Goal: Check status: Check status

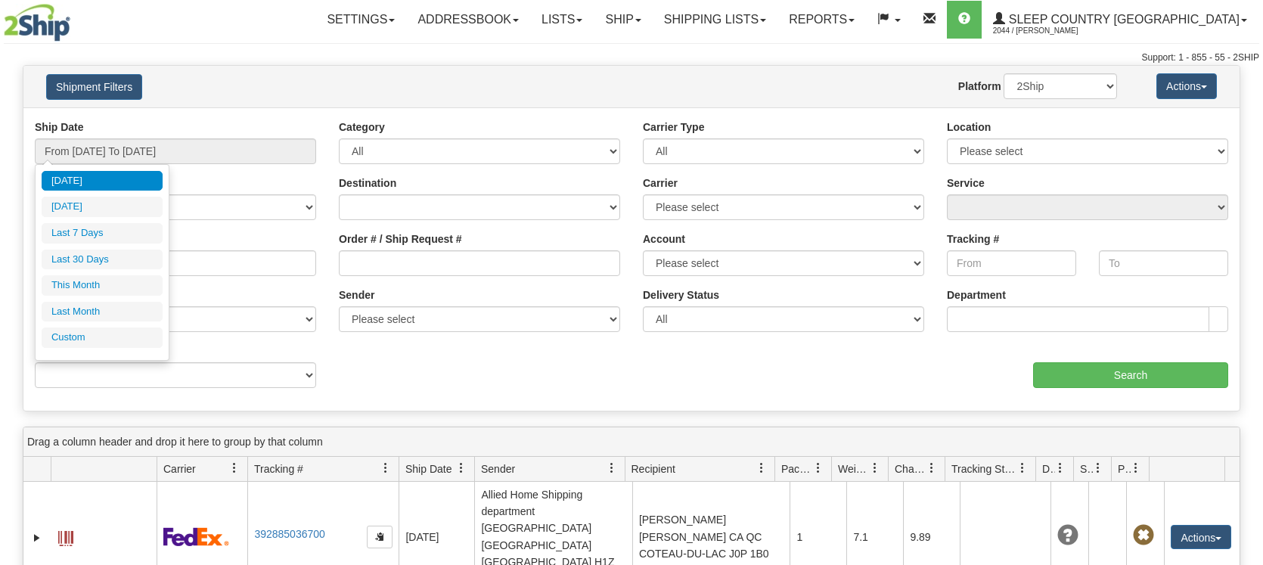
click at [97, 256] on li "Last 30 Days" at bounding box center [102, 260] width 121 height 20
type input "From [DATE] To [DATE]"
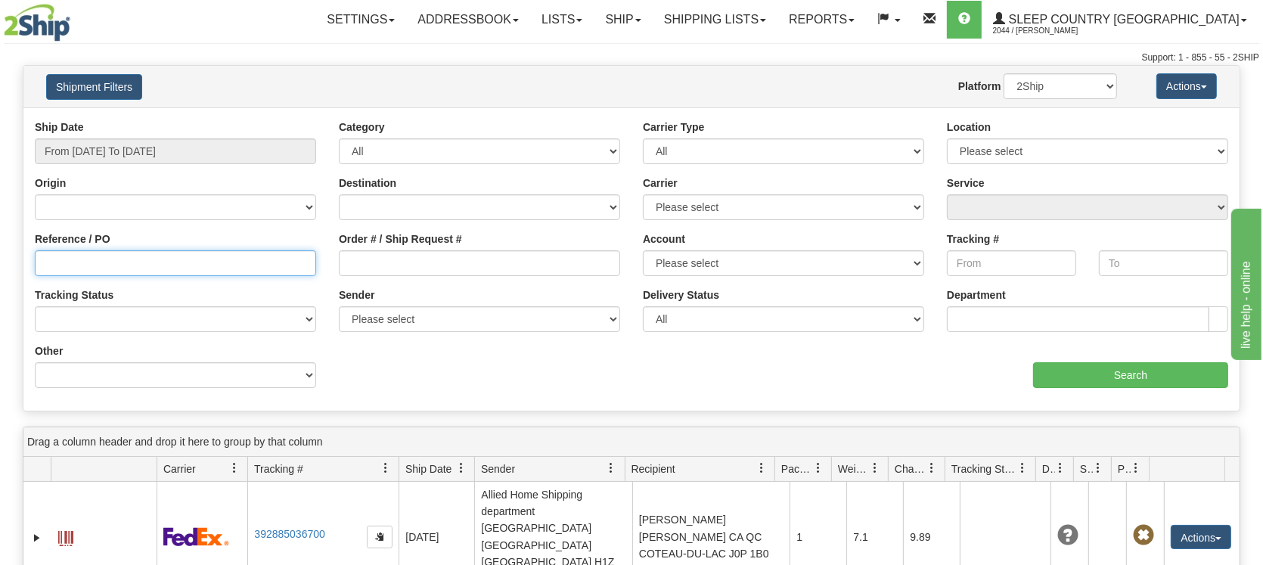
drag, startPoint x: 101, startPoint y: 267, endPoint x: 132, endPoint y: 262, distance: 32.1
click at [115, 264] on input "Reference / PO" at bounding box center [175, 263] width 281 height 26
paste input "1055021"
type input "1055021"
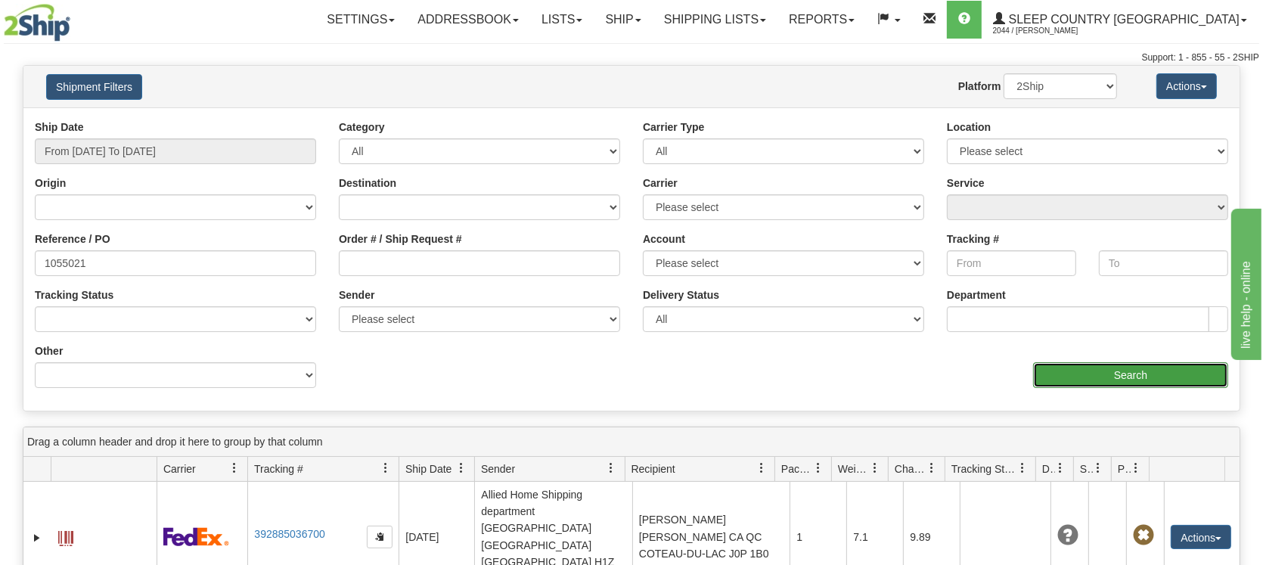
click at [1070, 372] on input "Search" at bounding box center [1130, 375] width 195 height 26
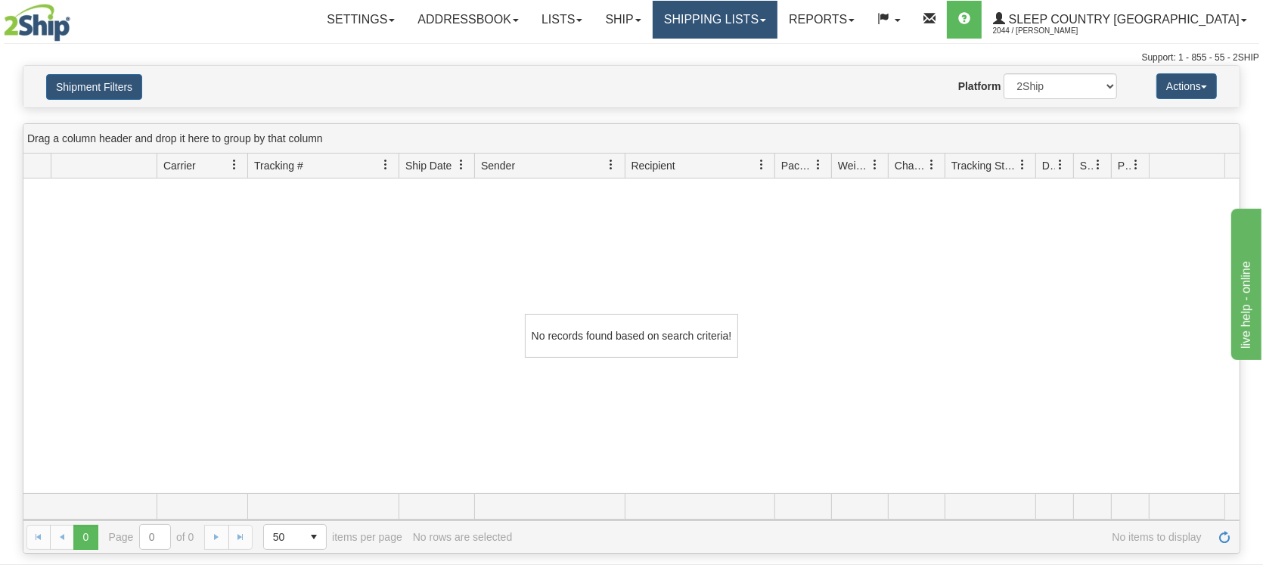
click at [772, 21] on link "Shipping lists" at bounding box center [715, 20] width 125 height 38
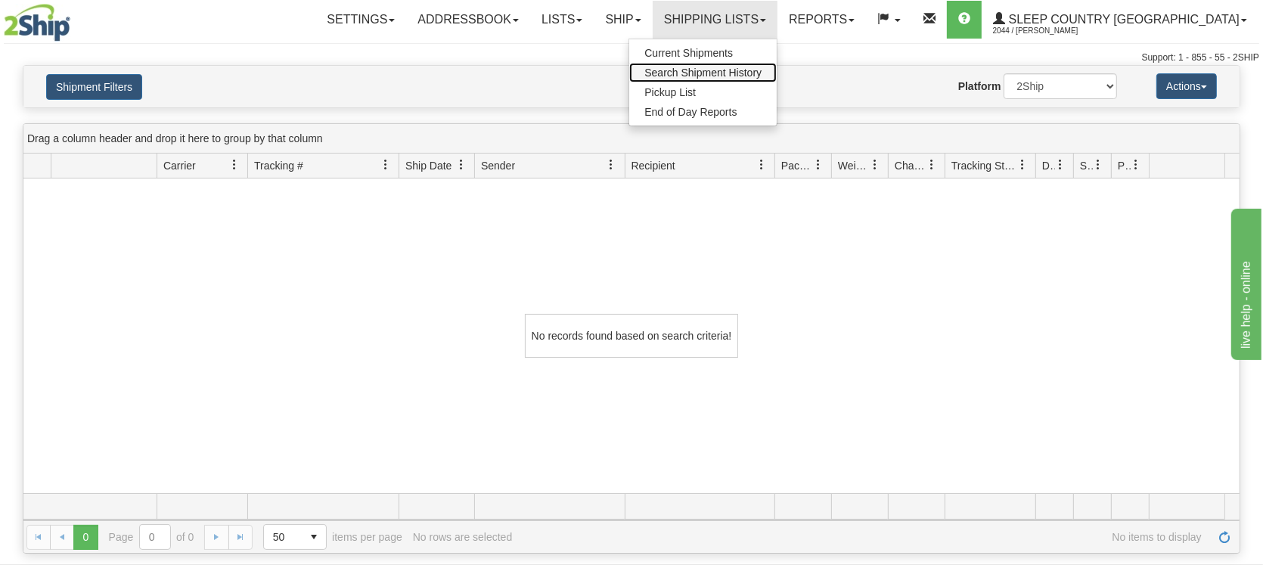
click at [758, 68] on span "Search Shipment History" at bounding box center [702, 73] width 117 height 12
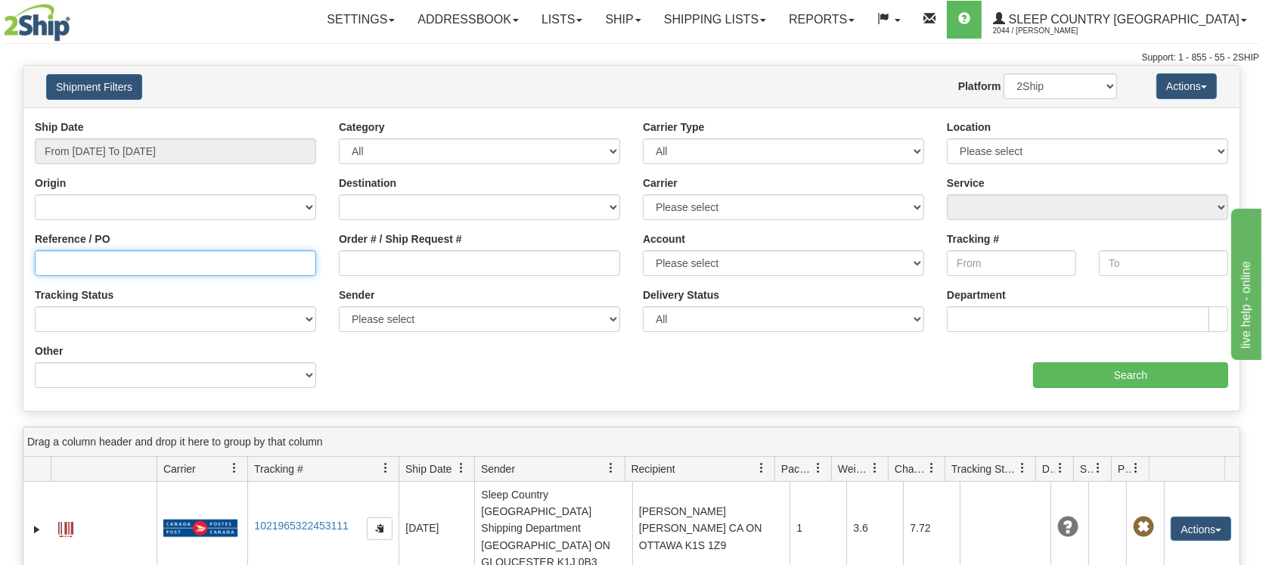
click at [48, 257] on input "Reference / PO" at bounding box center [175, 263] width 281 height 26
paste input "1056016"
type input "1056016"
click at [1071, 387] on div "Ship Date From 08/07/2025 To 09/05/2025 Category All Inbound Outbound Carrier T…" at bounding box center [631, 259] width 1216 height 280
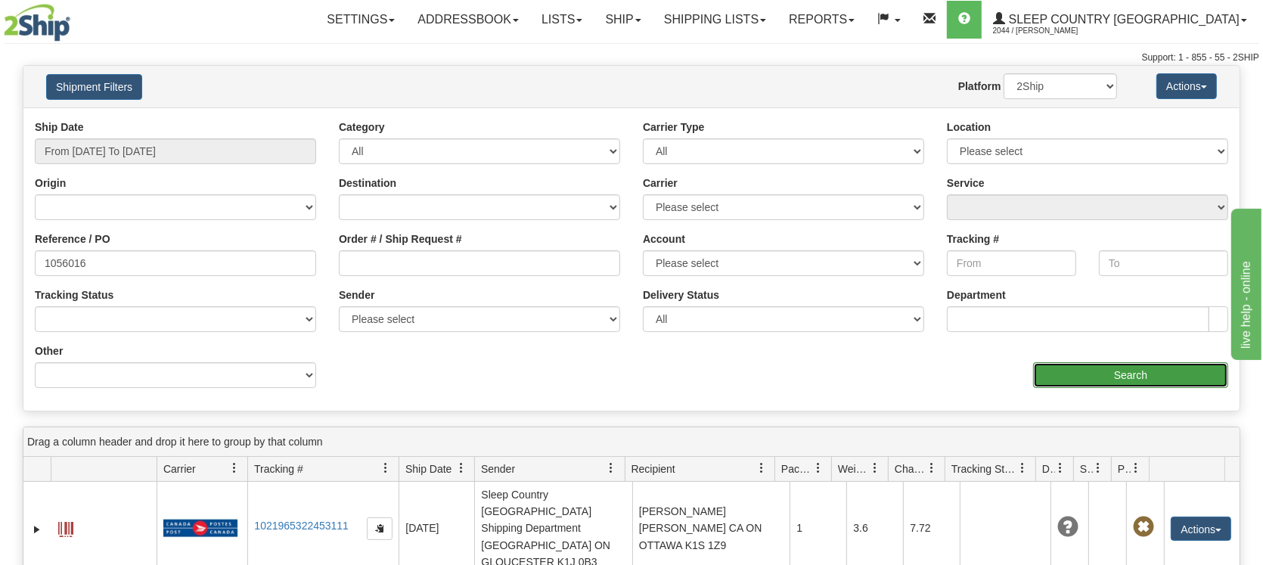
click at [1078, 368] on input "Search" at bounding box center [1130, 375] width 195 height 26
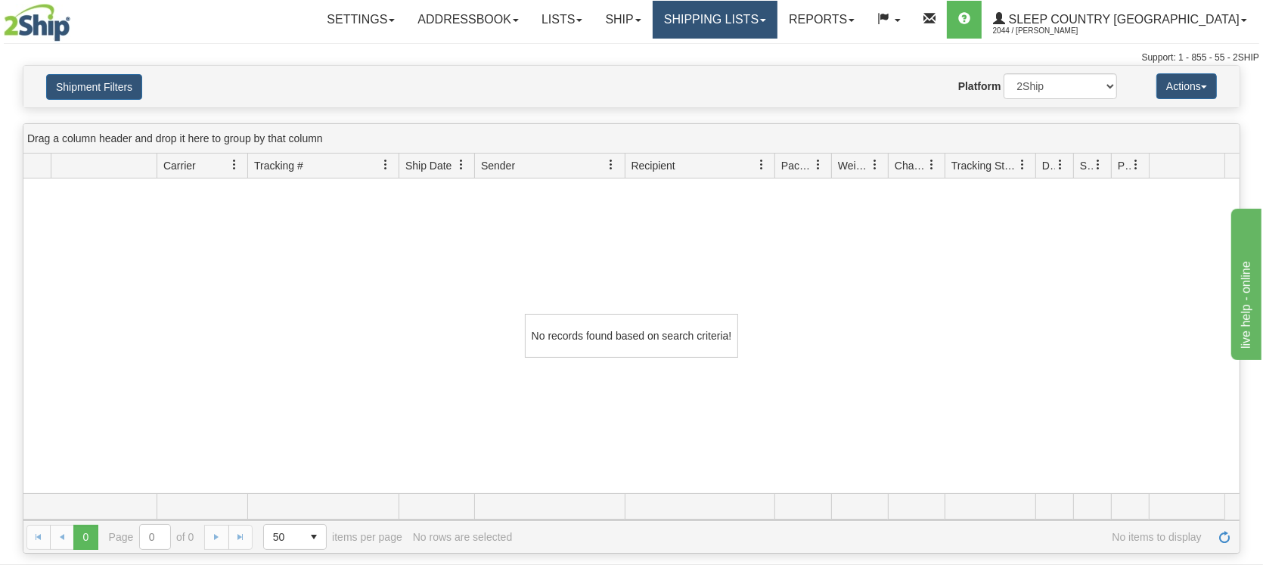
drag, startPoint x: 764, startPoint y: 14, endPoint x: 758, endPoint y: 69, distance: 55.5
click at [765, 14] on link "Shipping lists" at bounding box center [715, 20] width 125 height 38
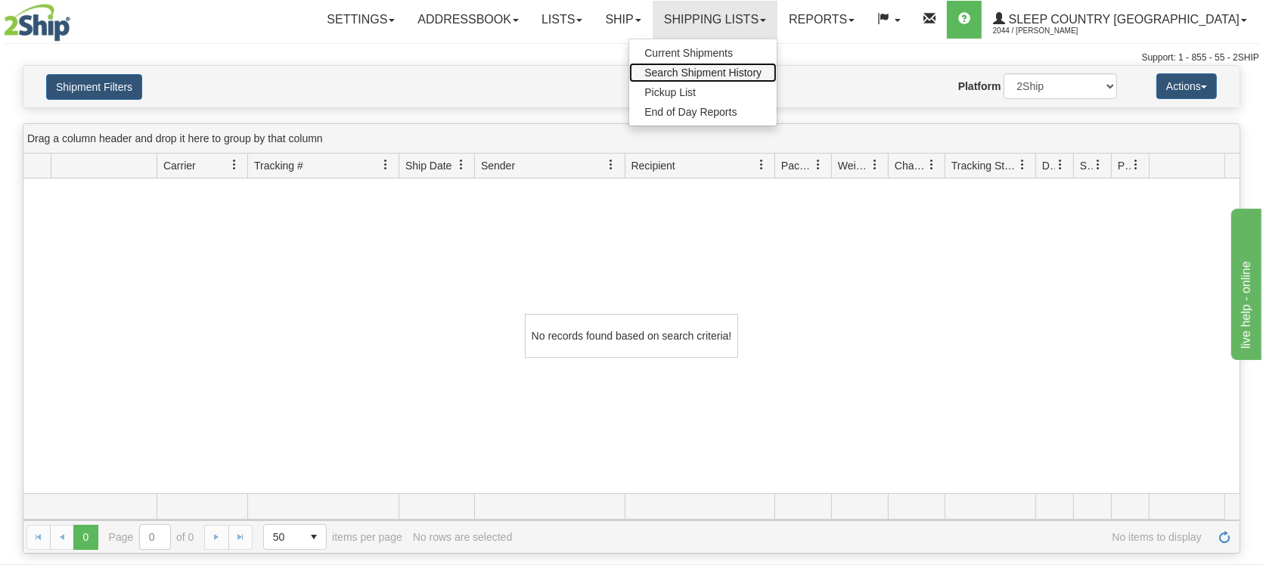
drag, startPoint x: 739, startPoint y: 72, endPoint x: 695, endPoint y: 105, distance: 55.1
click at [738, 74] on span "Search Shipment History" at bounding box center [702, 73] width 117 height 12
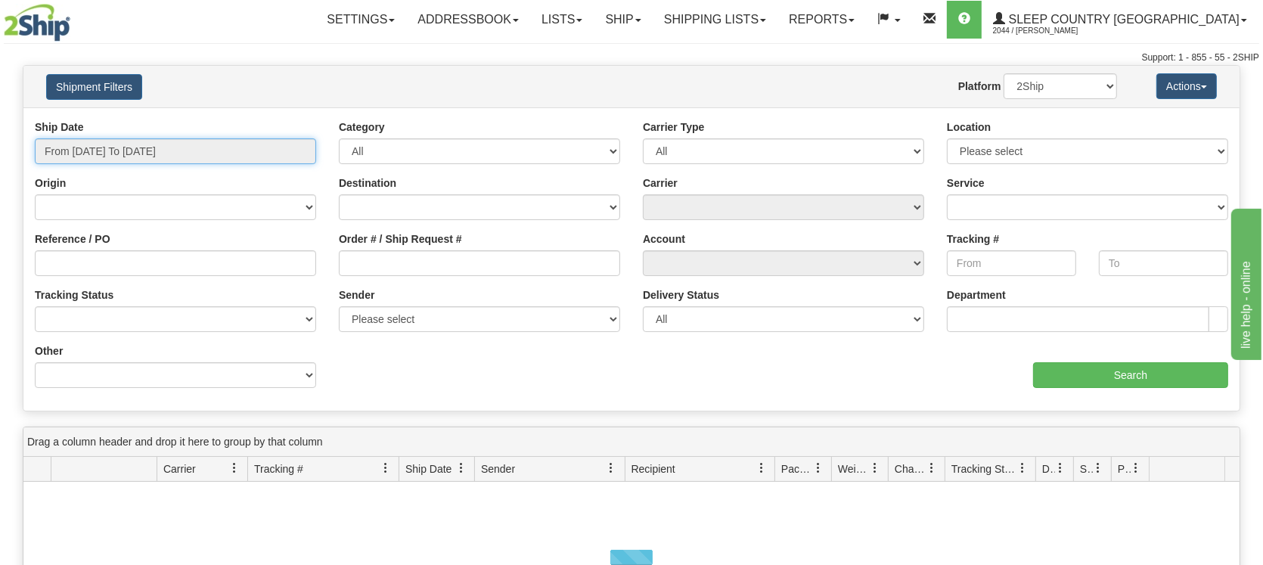
click at [120, 144] on input "From [DATE] To [DATE]" at bounding box center [175, 151] width 281 height 26
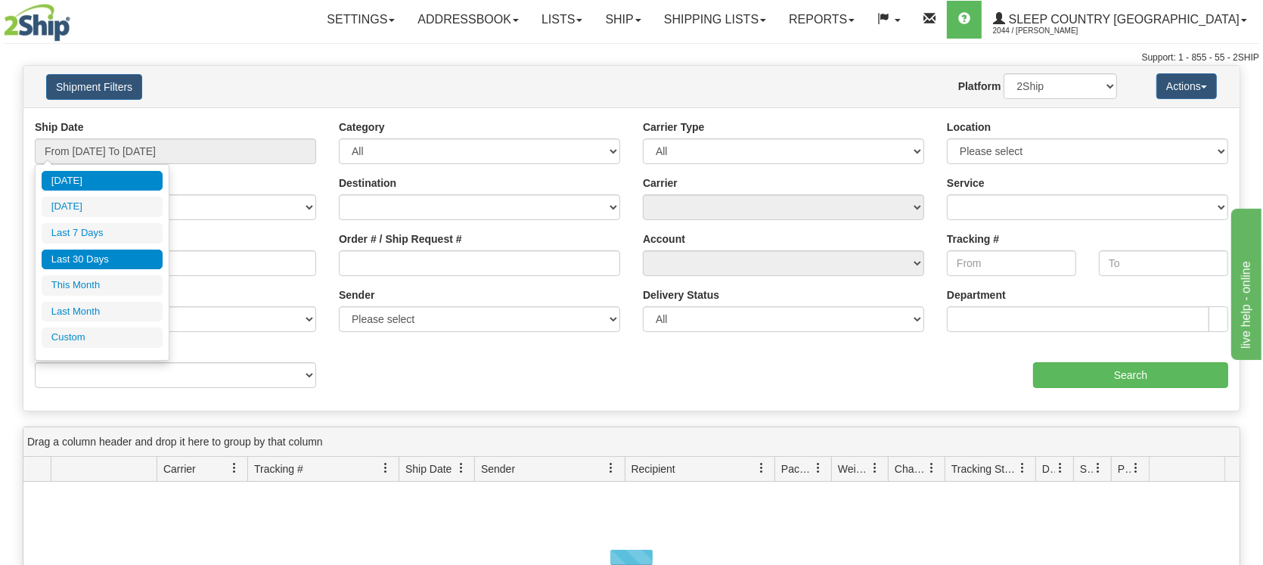
click at [77, 264] on li "Last 30 Days" at bounding box center [102, 260] width 121 height 20
type input "From [DATE] To [DATE]"
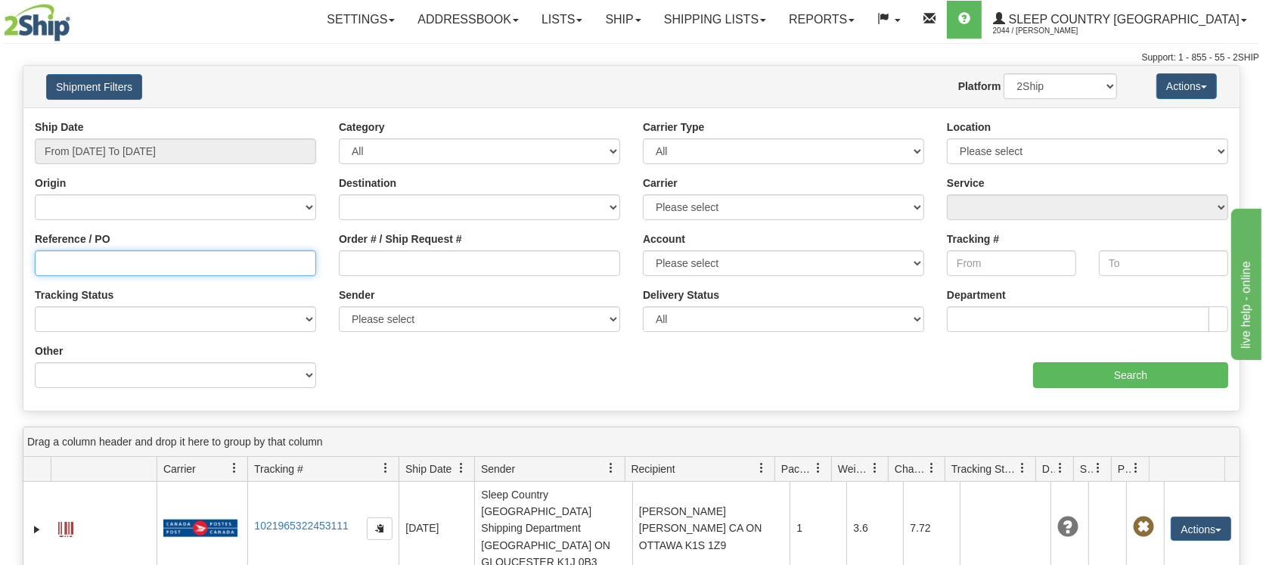
click at [129, 259] on input "Reference / PO" at bounding box center [175, 263] width 281 height 26
paste input "1056016"
type input "1056016"
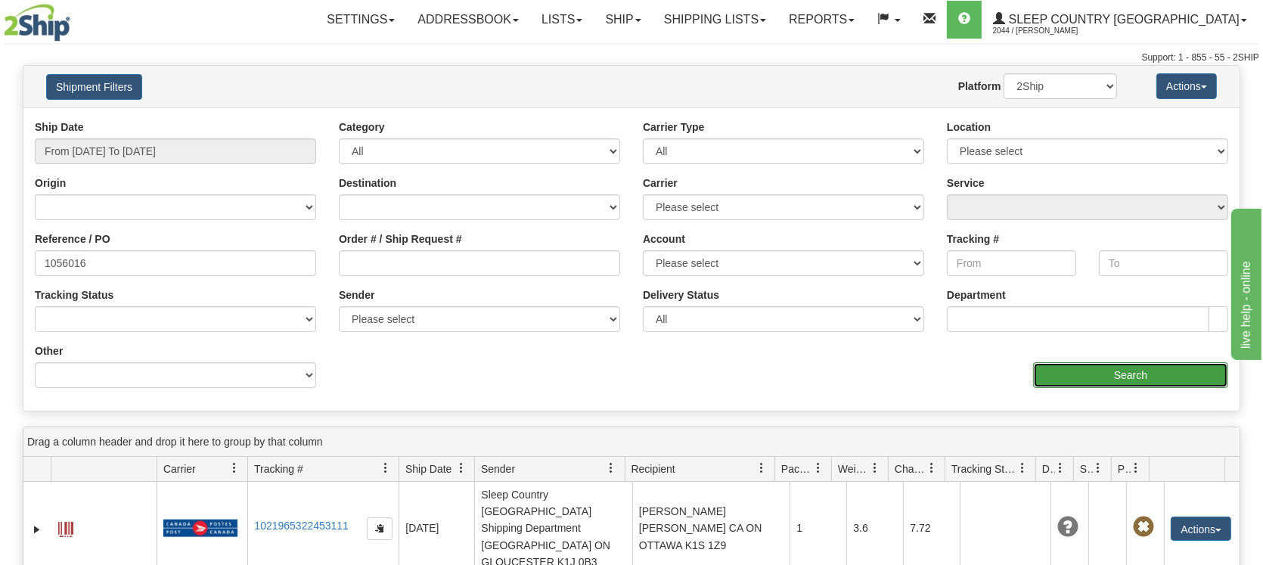
click at [1118, 372] on input "Search" at bounding box center [1130, 375] width 195 height 26
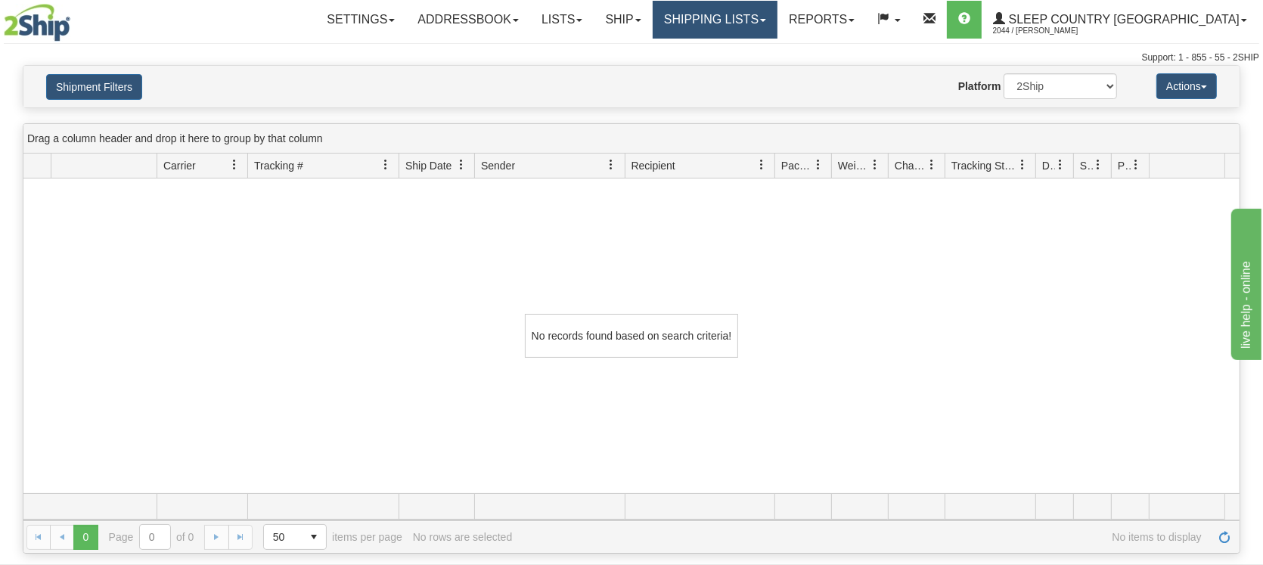
drag, startPoint x: 754, startPoint y: 16, endPoint x: 743, endPoint y: 66, distance: 51.2
click at [755, 16] on link "Shipping lists" at bounding box center [715, 20] width 125 height 38
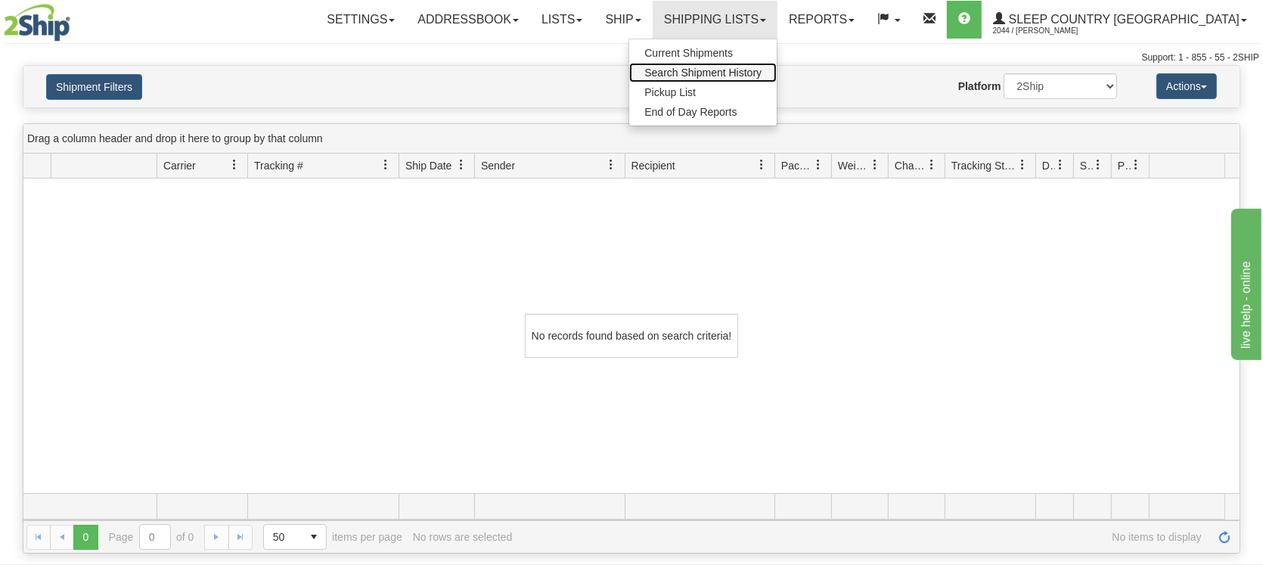
click at [761, 71] on span "Search Shipment History" at bounding box center [702, 73] width 117 height 12
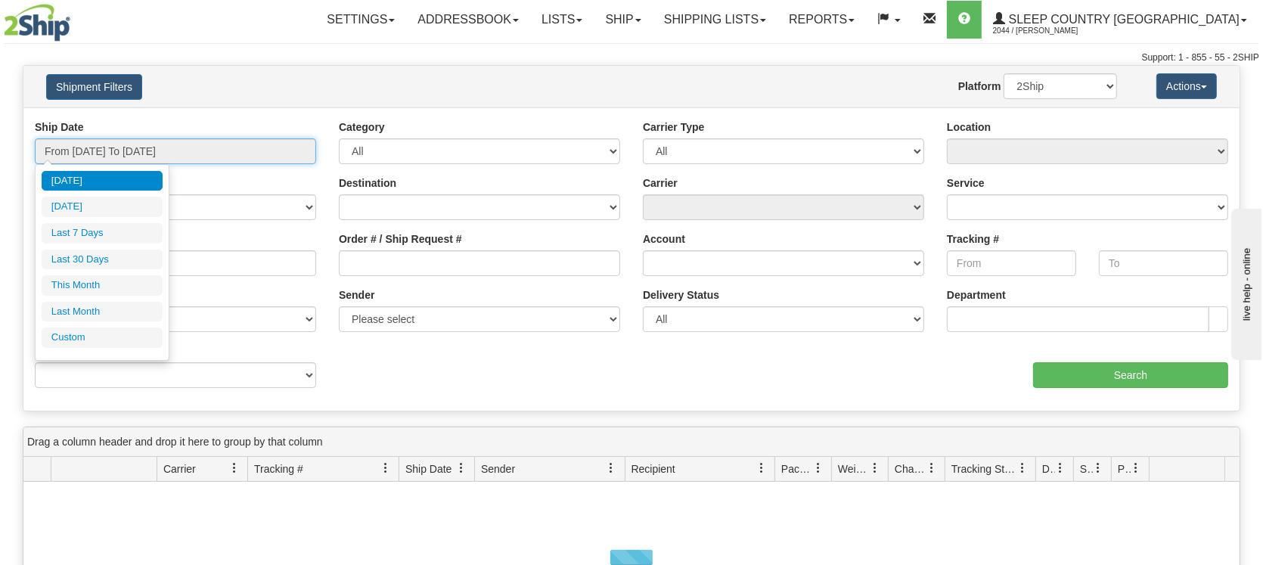
click at [172, 151] on input "From [DATE] To [DATE]" at bounding box center [175, 151] width 281 height 26
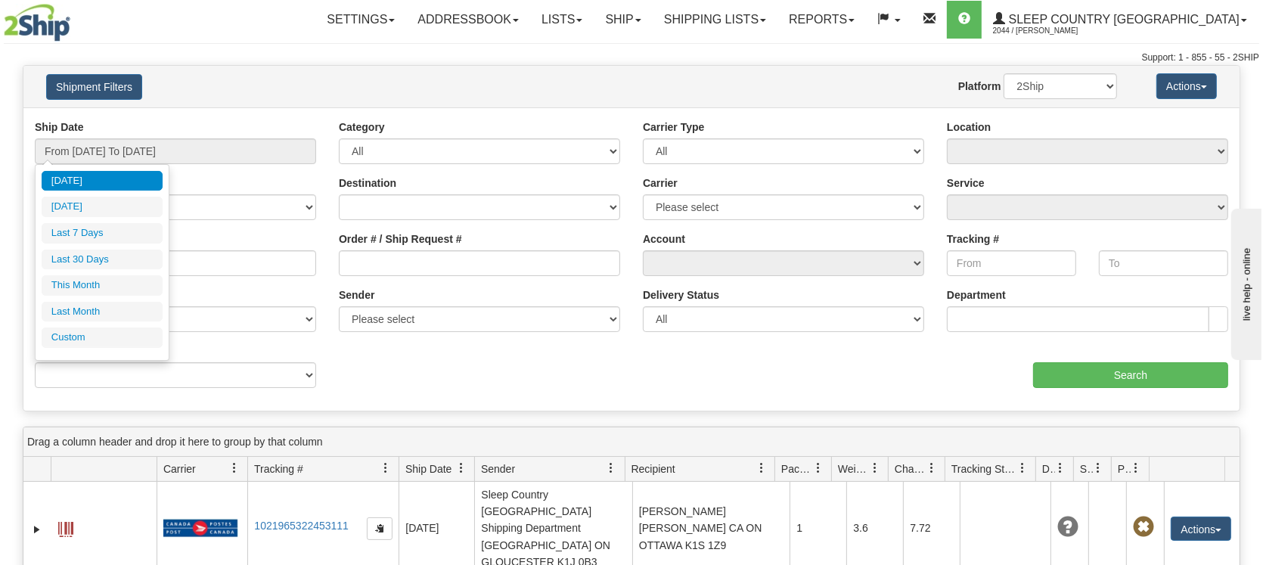
drag, startPoint x: 98, startPoint y: 262, endPoint x: 215, endPoint y: 268, distance: 116.6
click at [114, 262] on li "Last 30 Days" at bounding box center [102, 260] width 121 height 20
type input "From [DATE] To [DATE]"
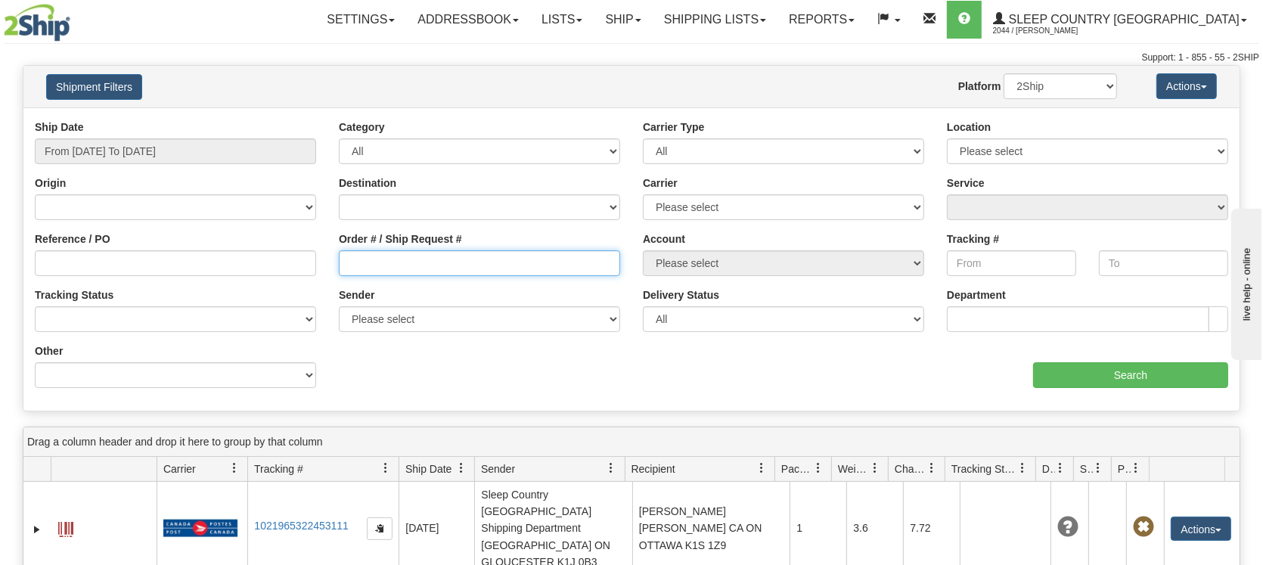
click at [405, 267] on input "Order # / Ship Request #" at bounding box center [479, 263] width 281 height 26
paste input "1056016"
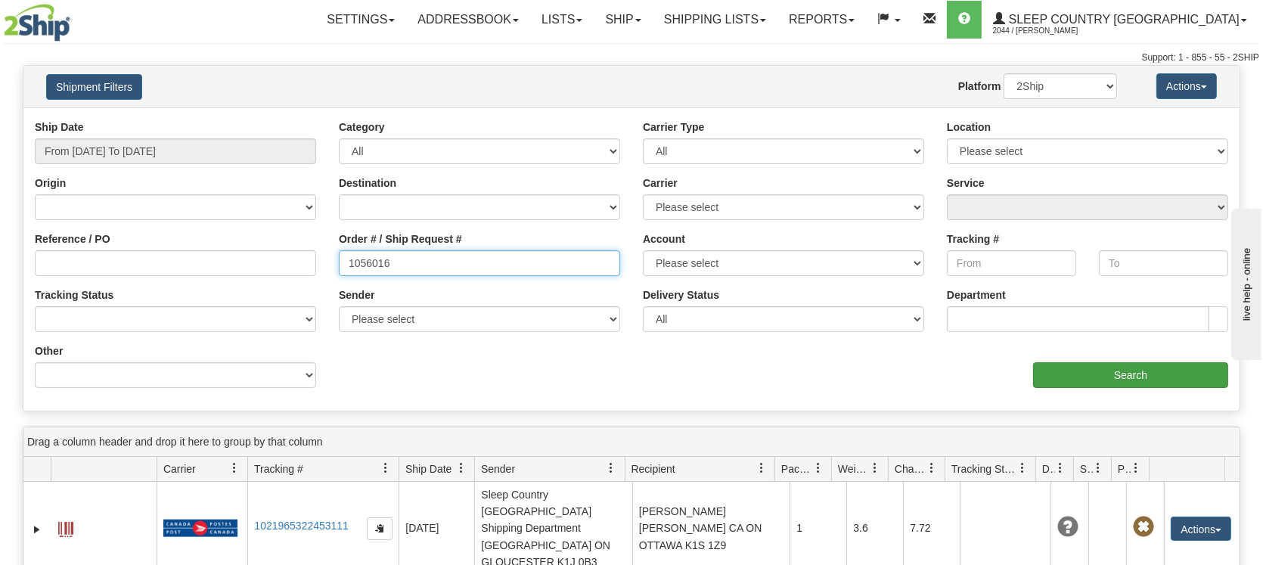
type input "1056016"
click at [1072, 379] on input "Search" at bounding box center [1130, 375] width 195 height 26
